Goal: Transaction & Acquisition: Purchase product/service

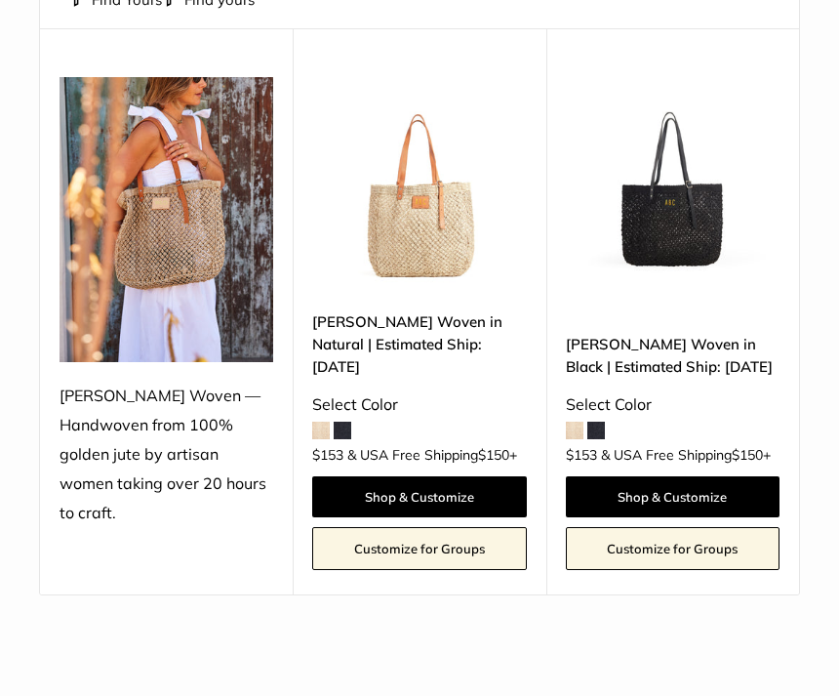
scroll to position [287, 0]
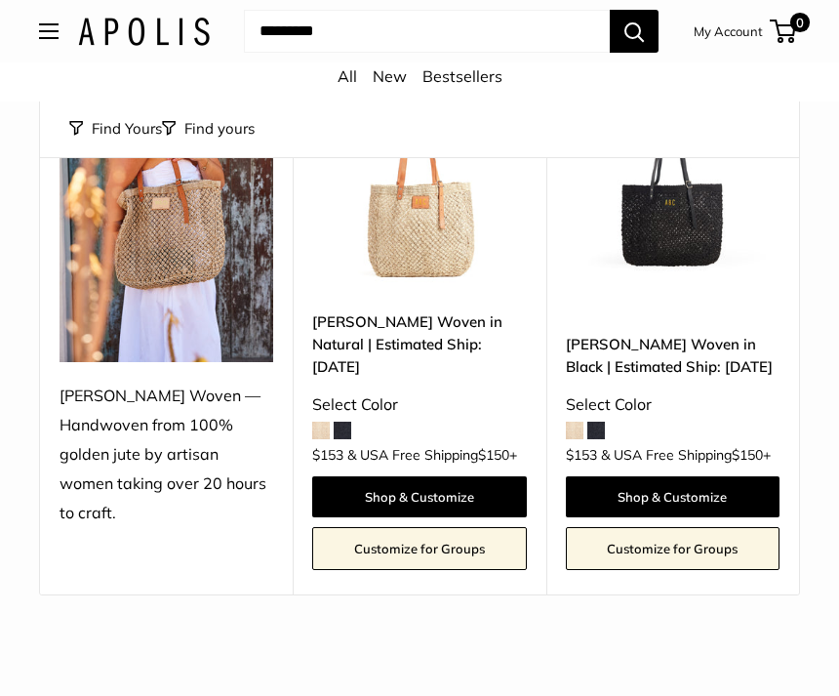
click at [679, 476] on link "Shop & Customize" at bounding box center [673, 496] width 214 height 41
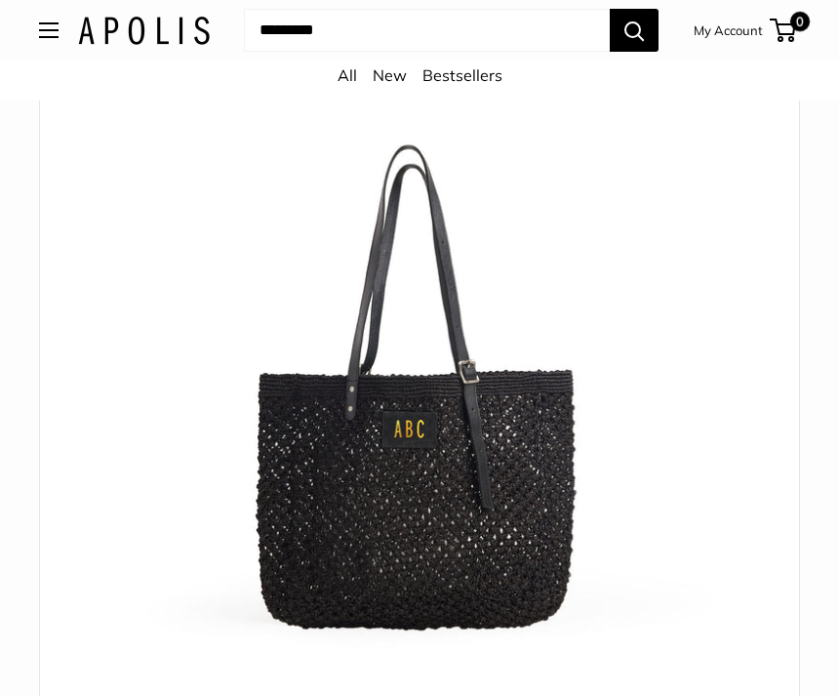
scroll to position [163, 0]
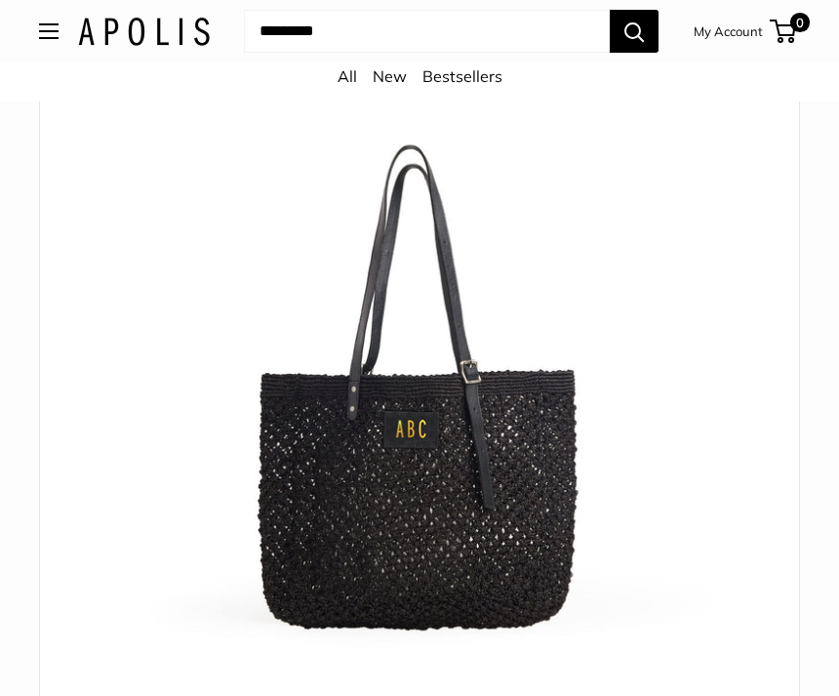
click at [59, 23] on button "Open menu" at bounding box center [49, 31] width 20 height 16
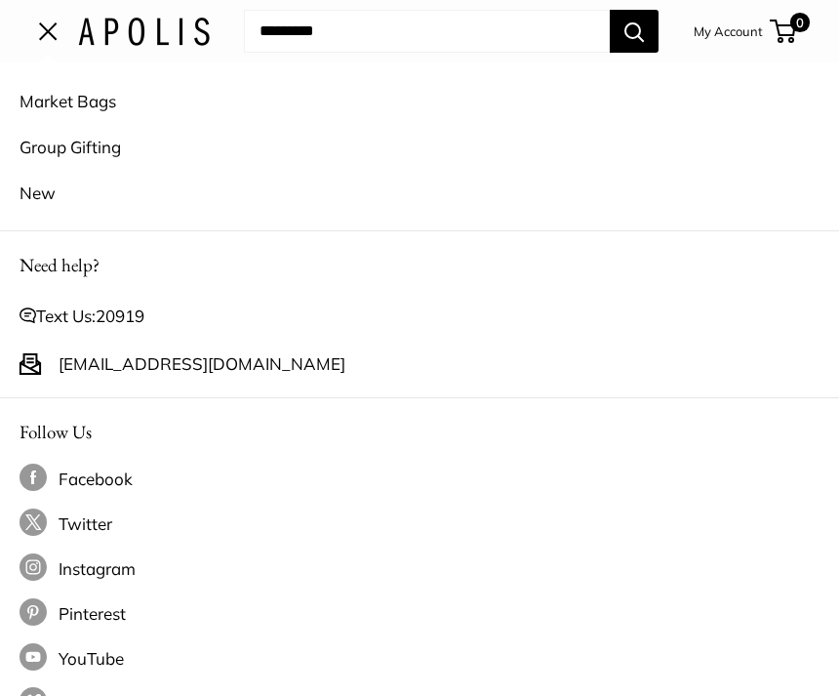
scroll to position [10, 0]
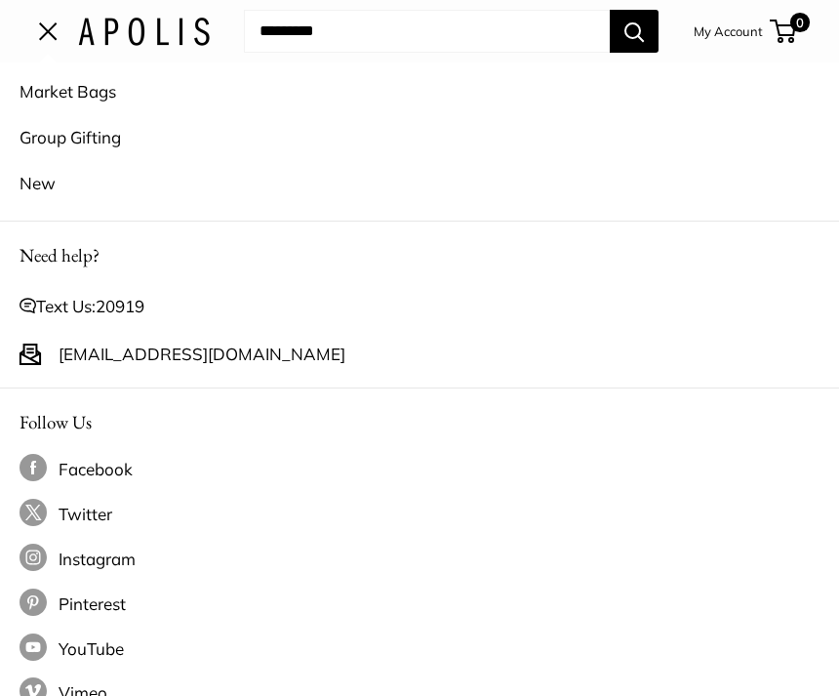
click at [78, 30] on img at bounding box center [144, 32] width 132 height 28
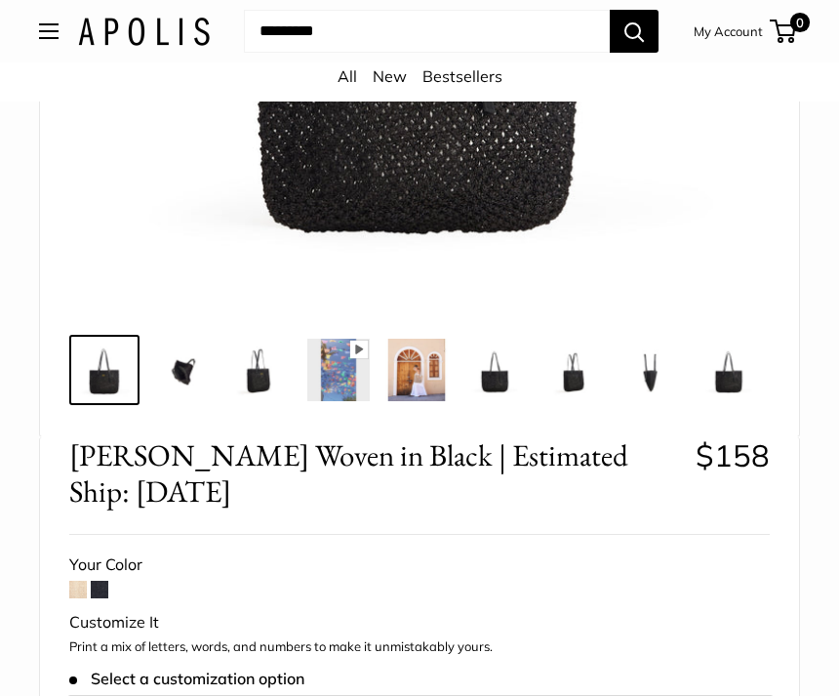
scroll to position [622, 0]
